Goal: Transaction & Acquisition: Purchase product/service

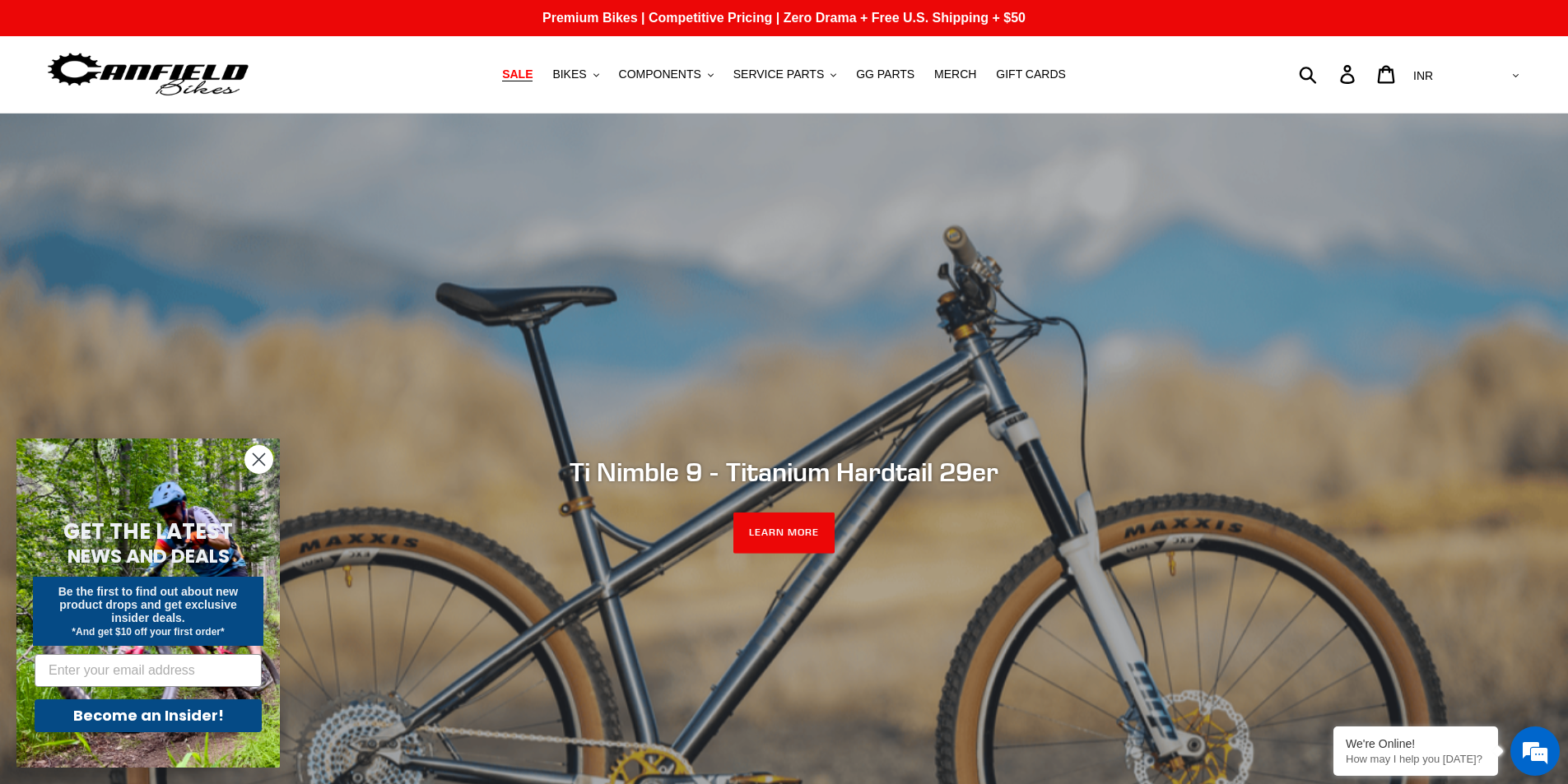
click at [532, 78] on span "SALE" at bounding box center [518, 74] width 31 height 14
click at [533, 78] on span "SALE" at bounding box center [518, 74] width 31 height 14
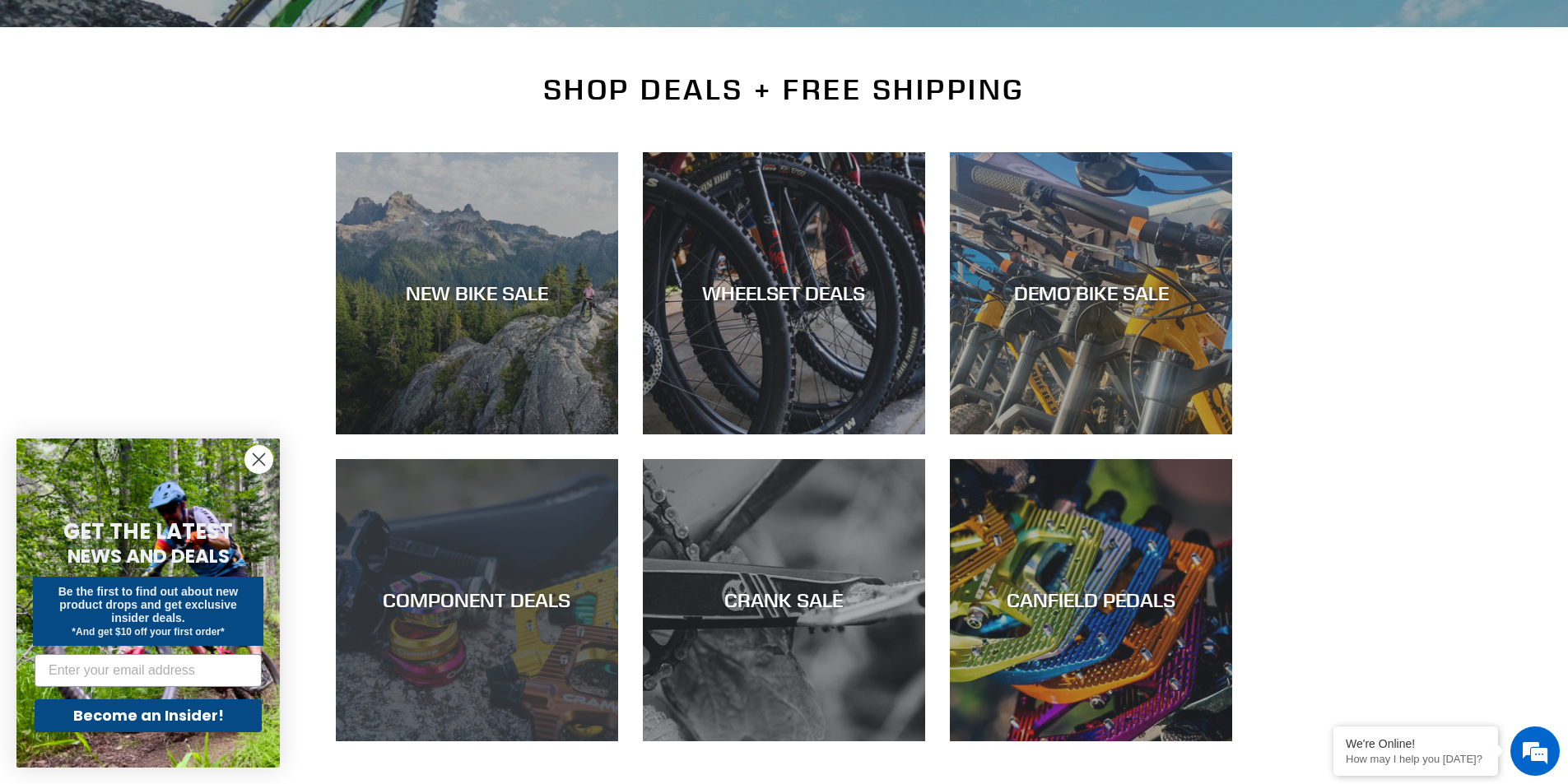
scroll to position [412, 0]
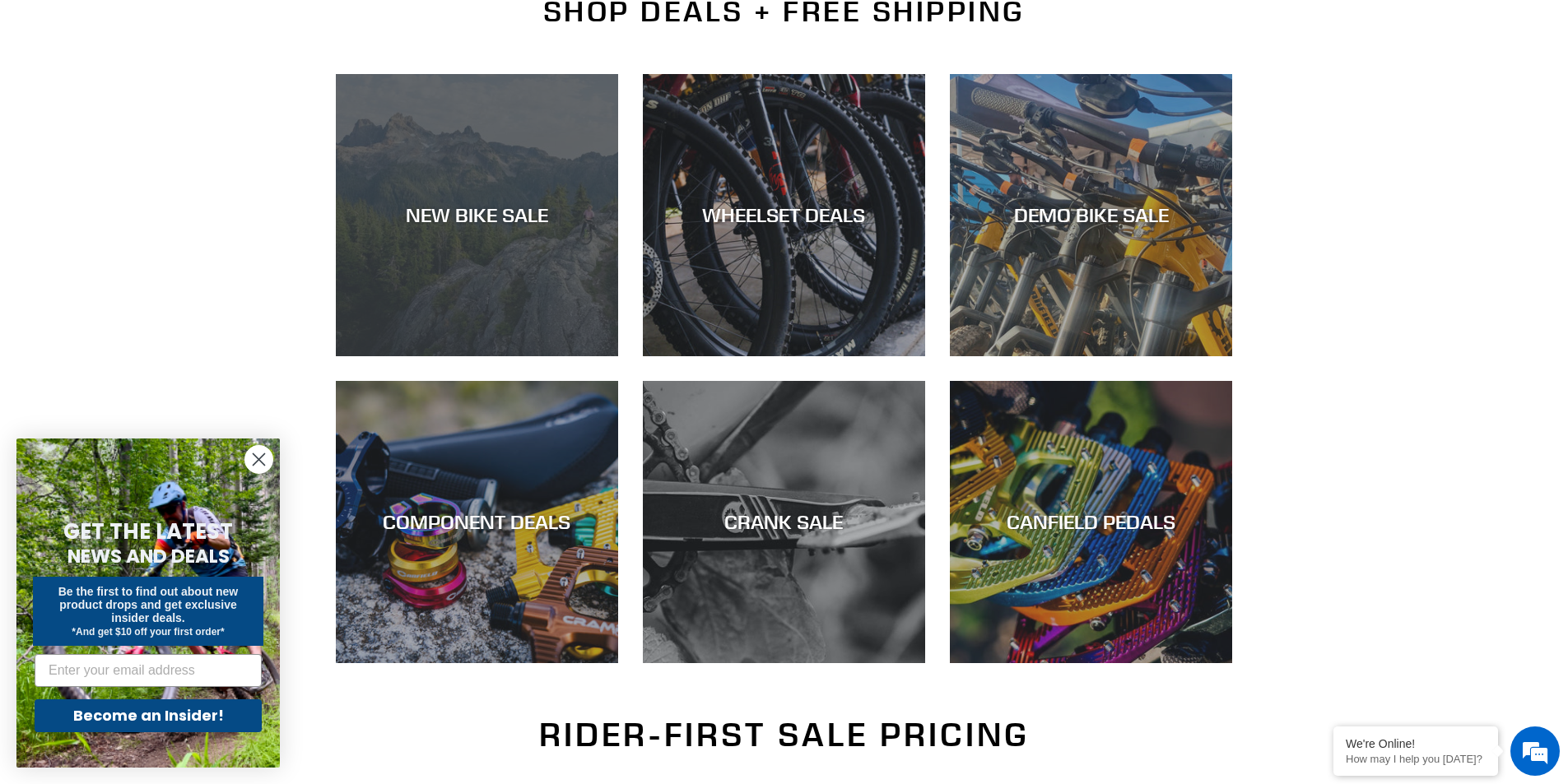
click at [499, 223] on div "NEW BIKE SALE" at bounding box center [477, 215] width 282 height 24
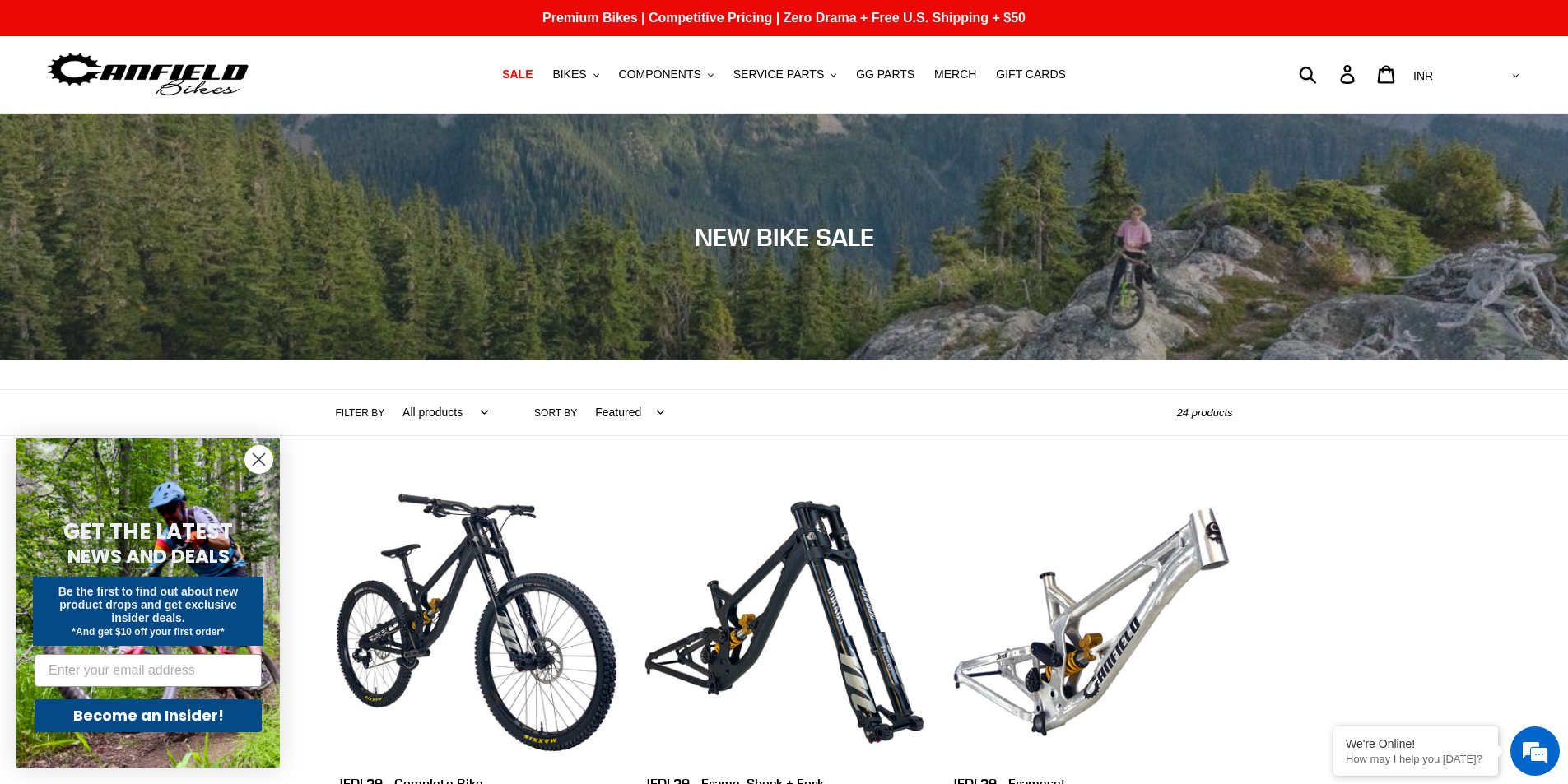
drag, startPoint x: 641, startPoint y: 419, endPoint x: 642, endPoint y: 428, distance: 9.1
click at [641, 419] on select "Featured Best selling Alphabetically, A-Z Alphabetically, Z-A Price, low to hig…" at bounding box center [625, 412] width 90 height 45
select select "price-ascending"
click at [580, 390] on select "Featured Best selling Alphabetically, A-Z Alphabetically, Z-A Price, low to hig…" at bounding box center [625, 412] width 90 height 45
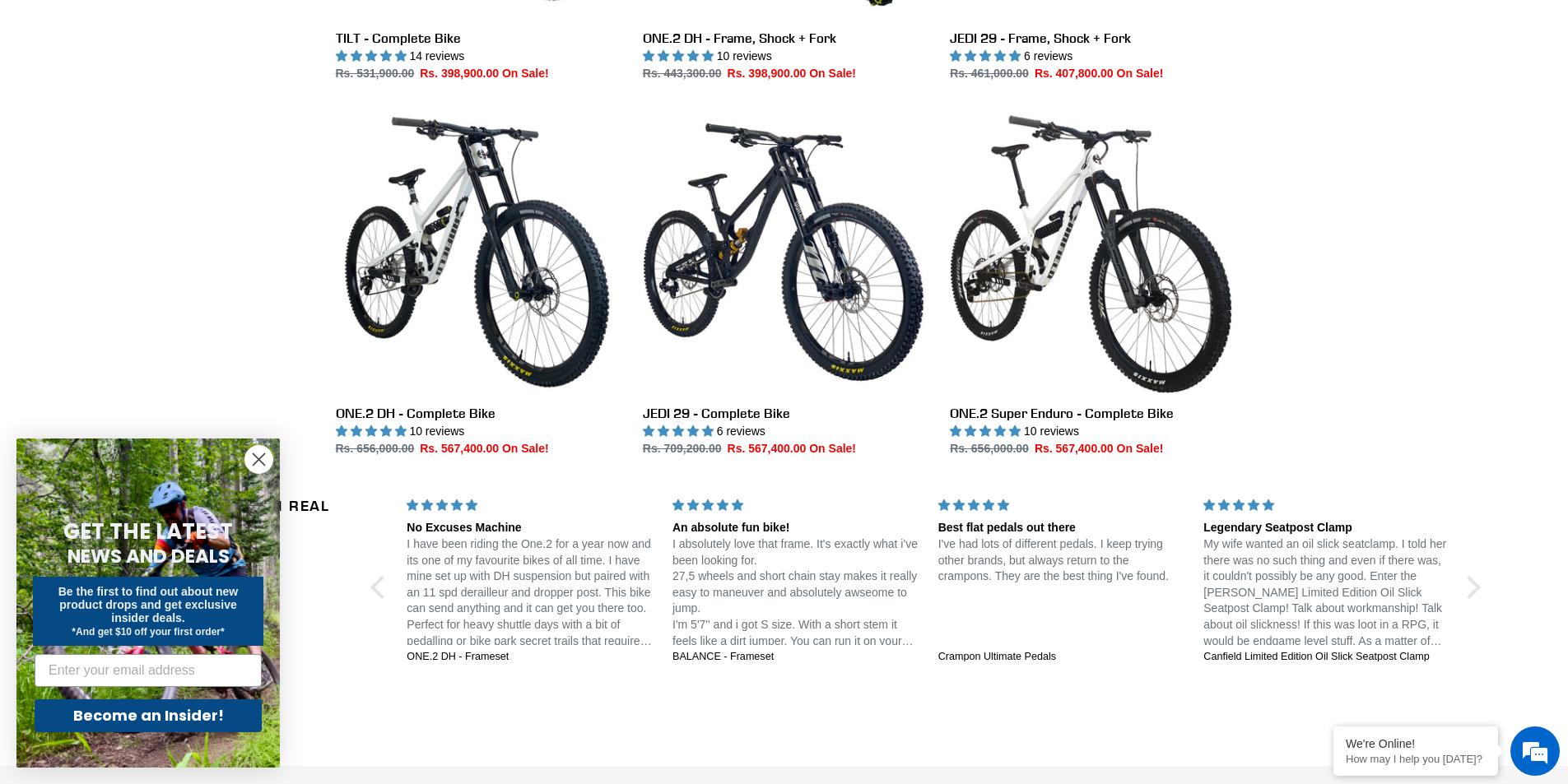
scroll to position [2982, 0]
